Goal: Entertainment & Leisure: Consume media (video, audio)

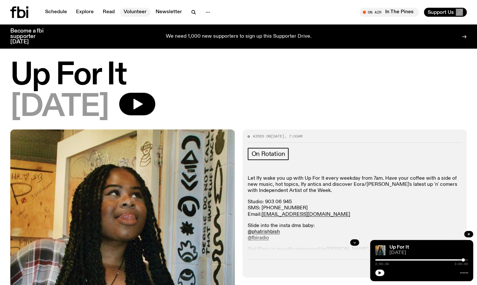
click at [124, 13] on link "Volunteer" at bounding box center [135, 12] width 31 height 9
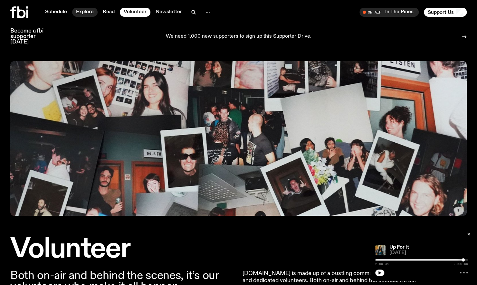
click at [79, 14] on link "Explore" at bounding box center [84, 12] width 25 height 9
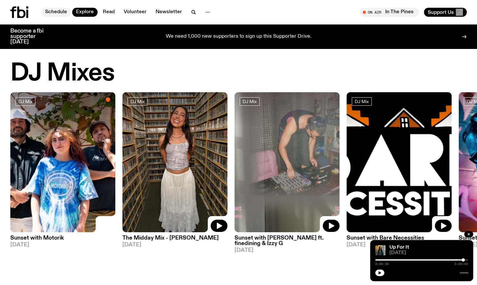
click at [61, 11] on link "Schedule" at bounding box center [56, 12] width 30 height 9
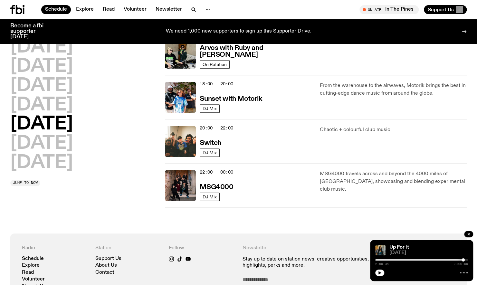
scroll to position [244, 0]
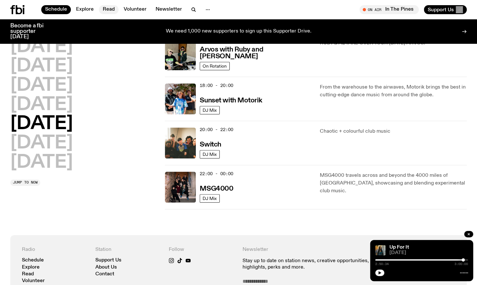
click at [111, 7] on link "Read" at bounding box center [109, 9] width 20 height 9
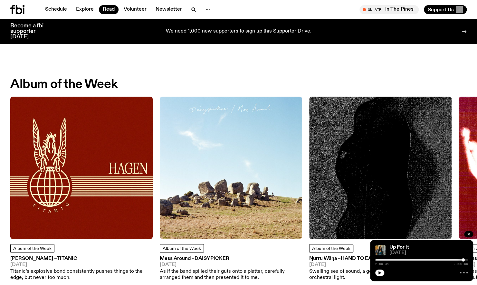
scroll to position [240, 0]
click at [97, 193] on img at bounding box center [81, 168] width 142 height 142
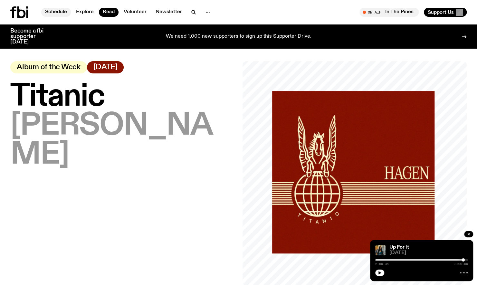
click at [54, 11] on link "Schedule" at bounding box center [56, 12] width 30 height 9
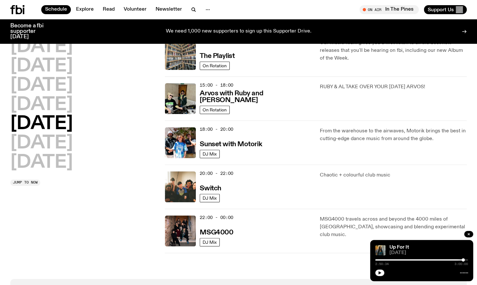
scroll to position [198, 0]
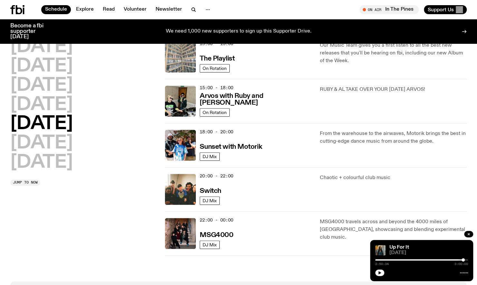
click at [180, 55] on img at bounding box center [180, 57] width 31 height 31
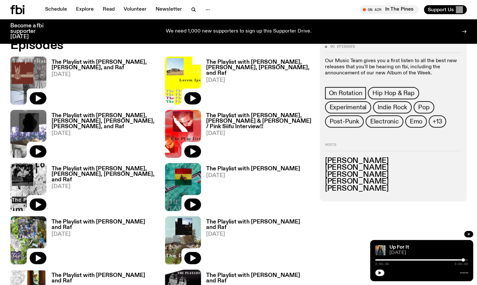
scroll to position [318, 0]
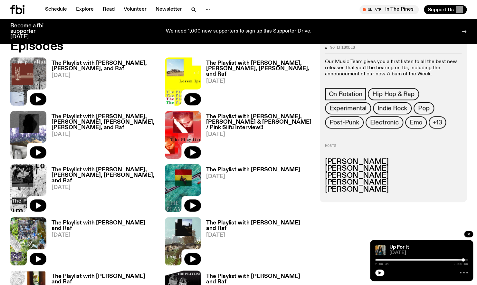
click at [118, 62] on h3 "The Playlist with [PERSON_NAME], [PERSON_NAME], and Raf" at bounding box center [105, 66] width 106 height 11
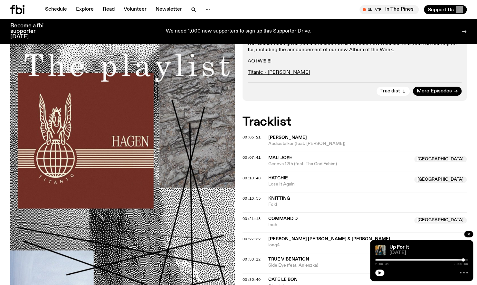
scroll to position [187, 0]
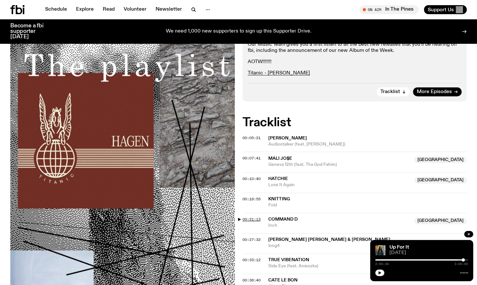
click at [250, 217] on span "00:21:13" at bounding box center [251, 219] width 18 height 5
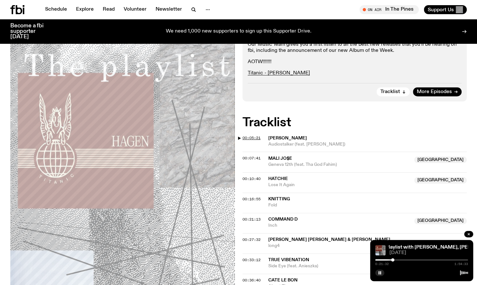
click at [248, 135] on span "00:05:21" at bounding box center [251, 137] width 18 height 5
click at [248, 176] on span "00:10:40" at bounding box center [251, 178] width 18 height 5
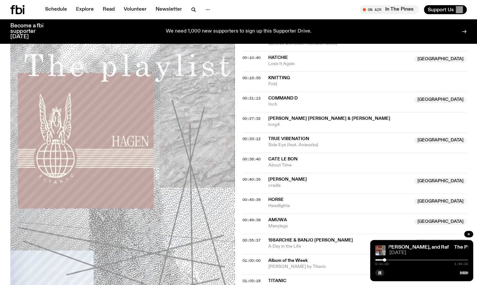
scroll to position [314, 0]
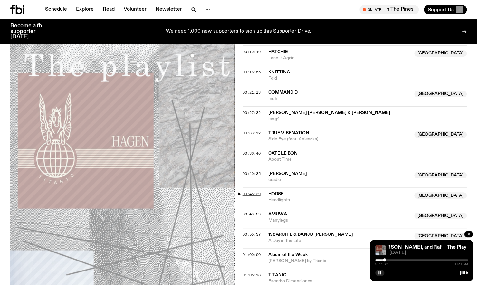
click at [255, 191] on span "00:45:39" at bounding box center [251, 193] width 18 height 5
click at [252, 232] on span "00:55:37" at bounding box center [251, 234] width 18 height 5
click at [419, 260] on div at bounding box center [420, 259] width 3 height 3
click at [419, 259] on div at bounding box center [418, 259] width 3 height 3
click at [418, 260] on div at bounding box center [417, 259] width 3 height 3
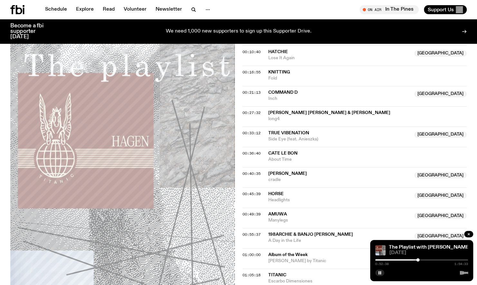
click at [418, 260] on div at bounding box center [417, 259] width 3 height 3
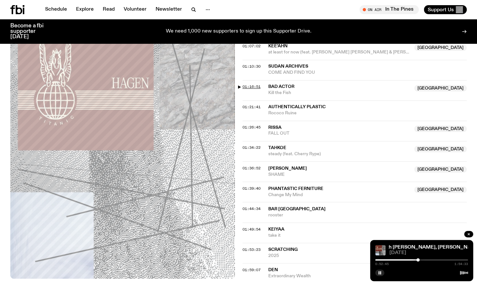
click at [250, 84] on span "01:16:51" at bounding box center [251, 86] width 18 height 5
click at [245, 125] on span "01:26:45" at bounding box center [251, 127] width 18 height 5
click at [447, 261] on div "1:26:48 1:54:33" at bounding box center [421, 262] width 93 height 8
click at [447, 260] on div at bounding box center [421, 259] width 93 height 1
click at [449, 259] on div at bounding box center [421, 259] width 93 height 1
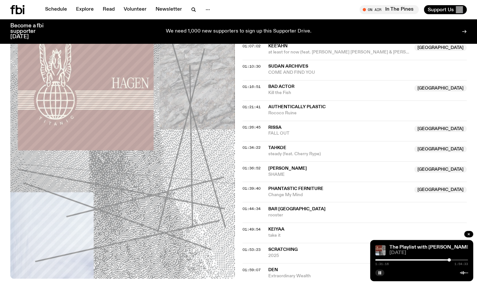
click at [449, 259] on div at bounding box center [448, 259] width 3 height 3
click at [253, 165] on span "01:36:52" at bounding box center [251, 167] width 18 height 5
click at [453, 260] on div at bounding box center [453, 259] width 3 height 3
click at [382, 276] on div "The Playlist with [PERSON_NAME], [PERSON_NAME], and Raf The Playlist with [PERS…" at bounding box center [421, 260] width 103 height 41
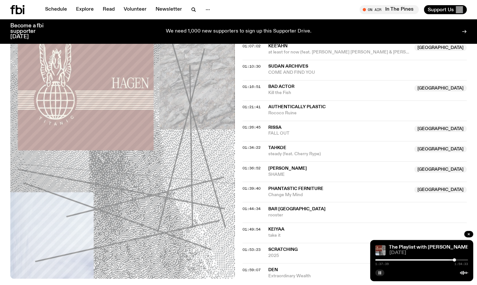
click at [381, 275] on button "button" at bounding box center [379, 272] width 9 height 6
